Goal: Transaction & Acquisition: Purchase product/service

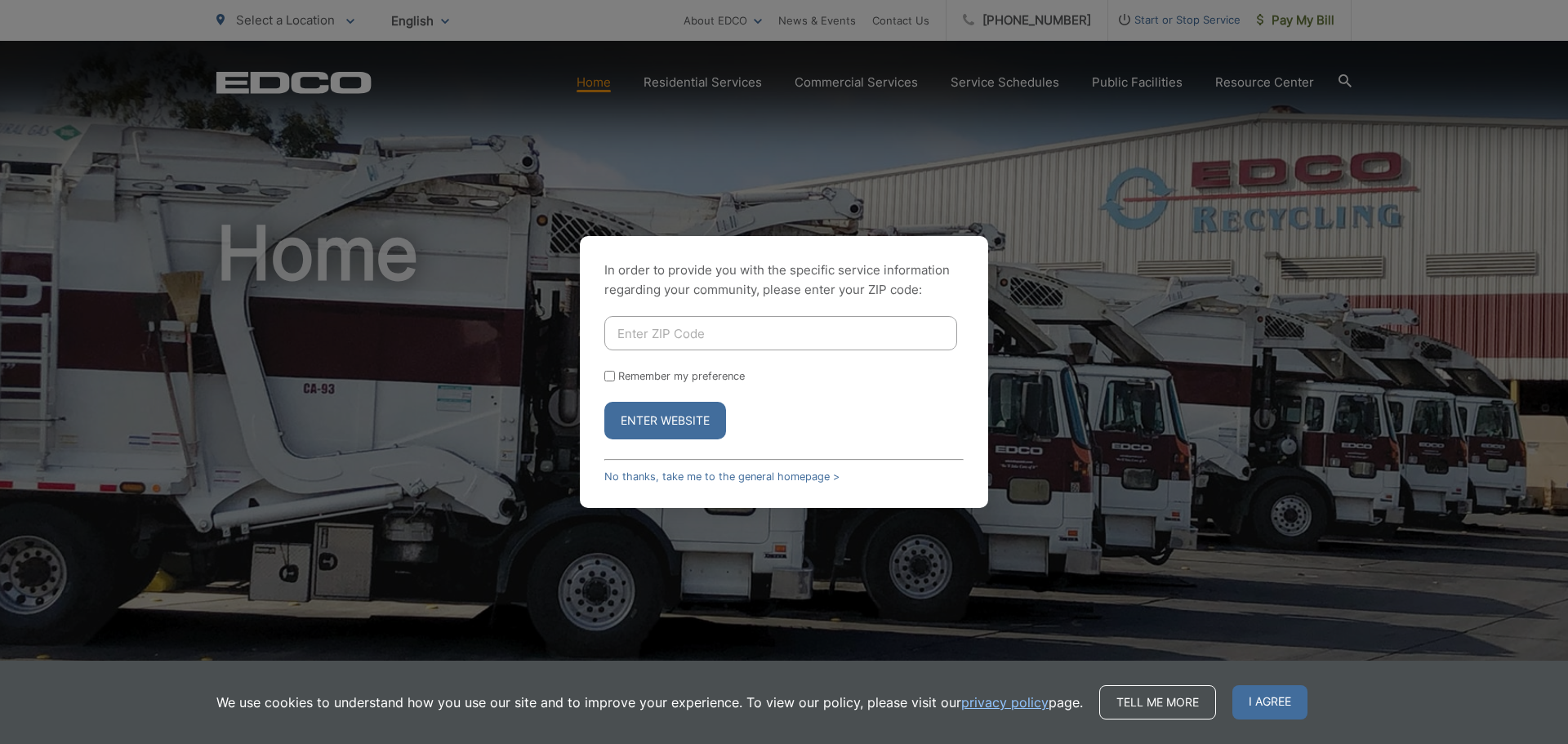
click at [816, 308] on div "In order to provide you with the specific service information regarding your co…" at bounding box center [784, 371] width 408 height 272
click at [801, 340] on input "Enter ZIP Code" at bounding box center [781, 333] width 353 height 34
type input "92123"
click at [659, 382] on form "92123 Remember my preference Enter Website" at bounding box center [784, 378] width 359 height 123
click at [662, 372] on label "Remember my preference" at bounding box center [681, 376] width 126 height 12
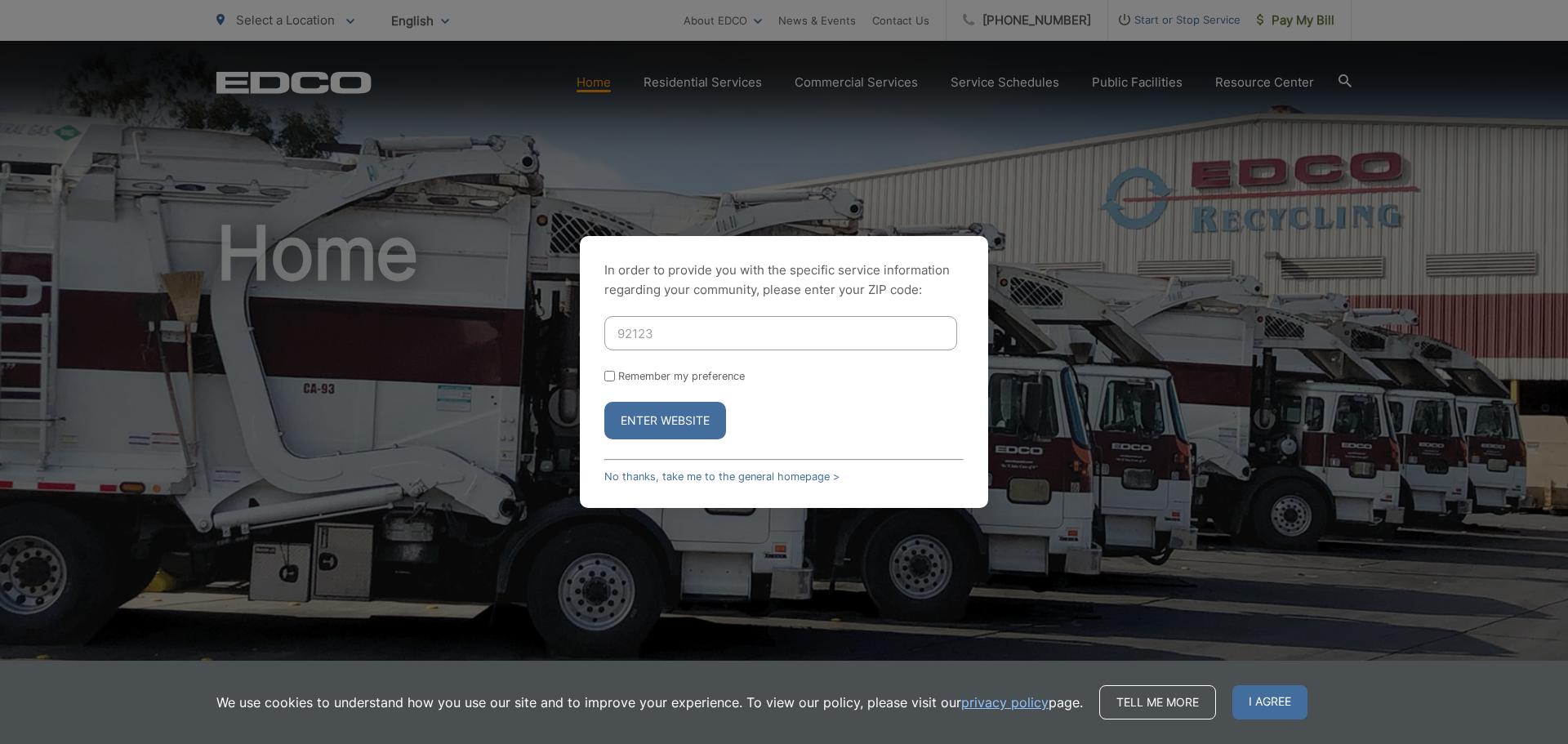
click at [615, 372] on input "Remember my preference" at bounding box center [610, 376] width 11 height 11
checkbox input "true"
click at [669, 416] on button "Enter Website" at bounding box center [666, 421] width 121 height 38
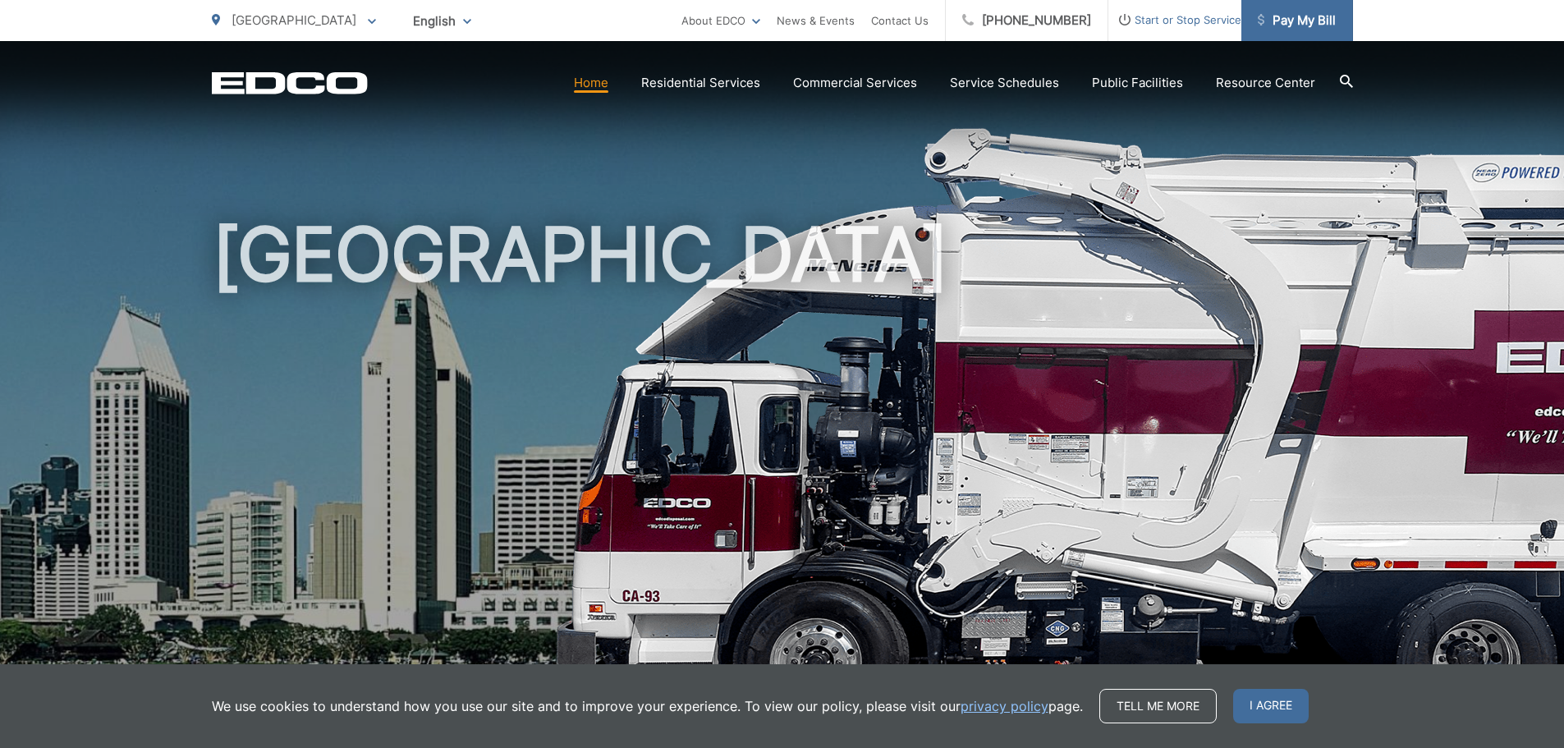
click at [1319, 23] on span "Pay My Bill" at bounding box center [1297, 21] width 78 height 20
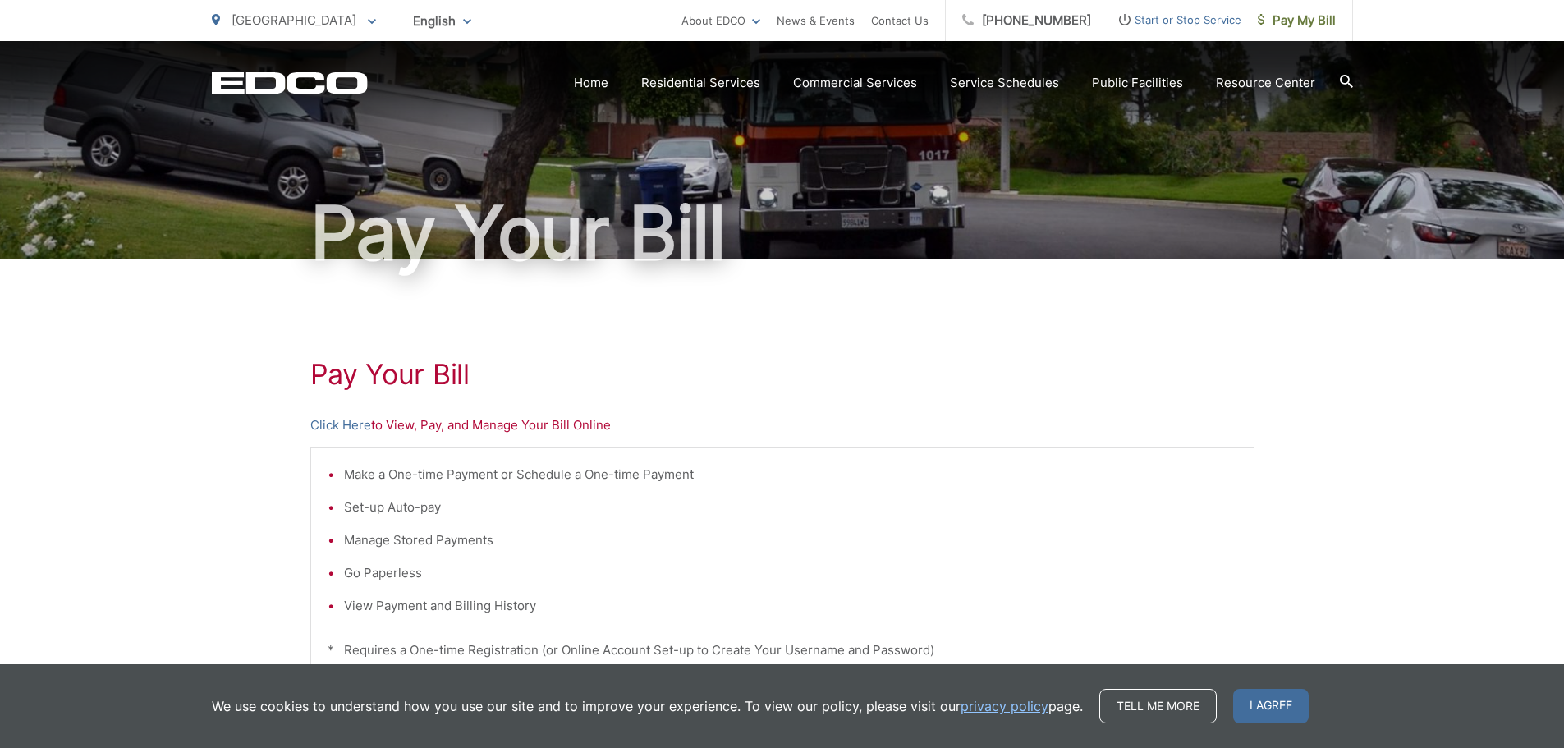
scroll to position [164, 0]
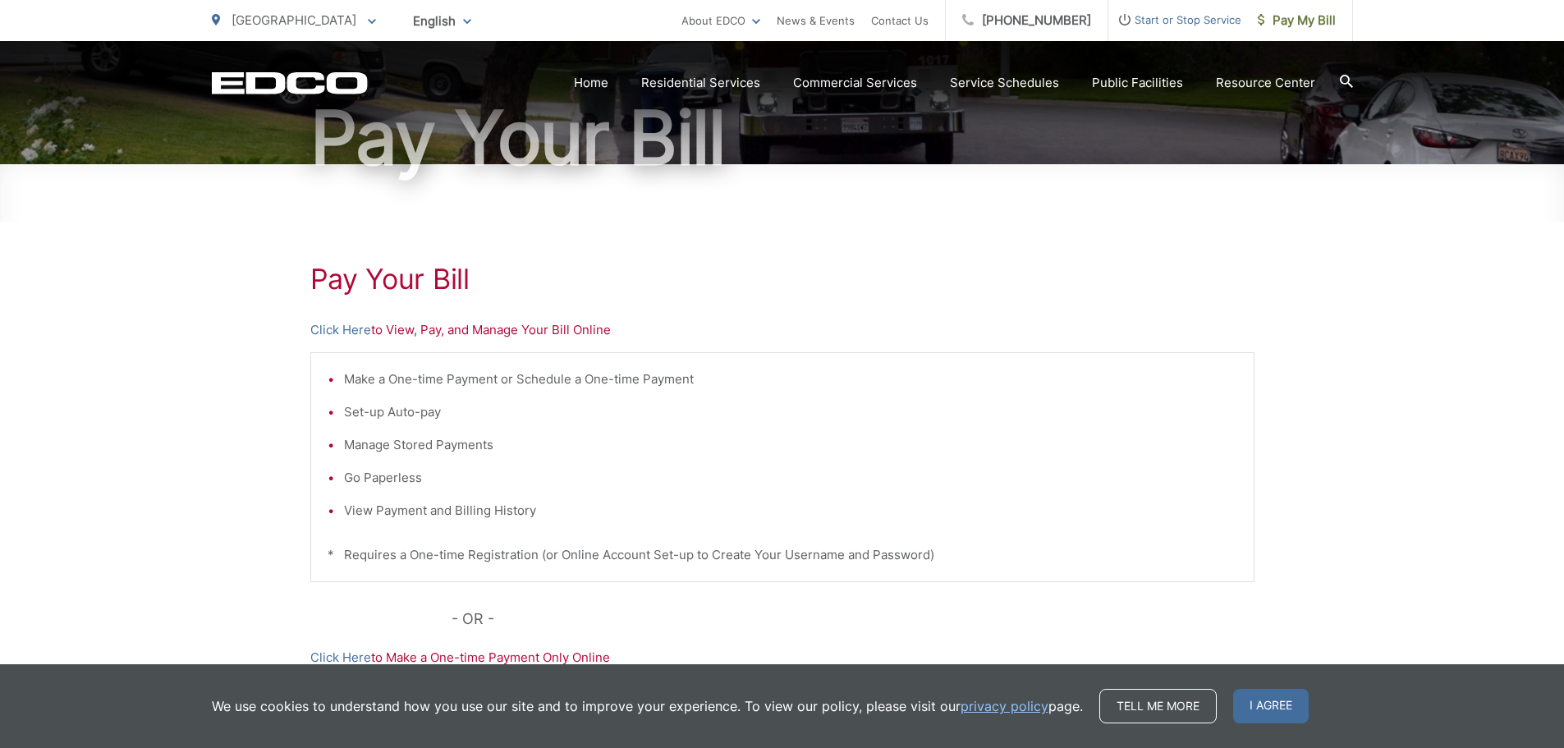
click at [352, 343] on div "Pay Your Bill Click Here to View, Pay, and Manage Your Bill Online Make a One-t…" at bounding box center [782, 532] width 944 height 737
click at [351, 333] on link "Click Here" at bounding box center [340, 330] width 61 height 20
